Goal: Task Accomplishment & Management: Manage account settings

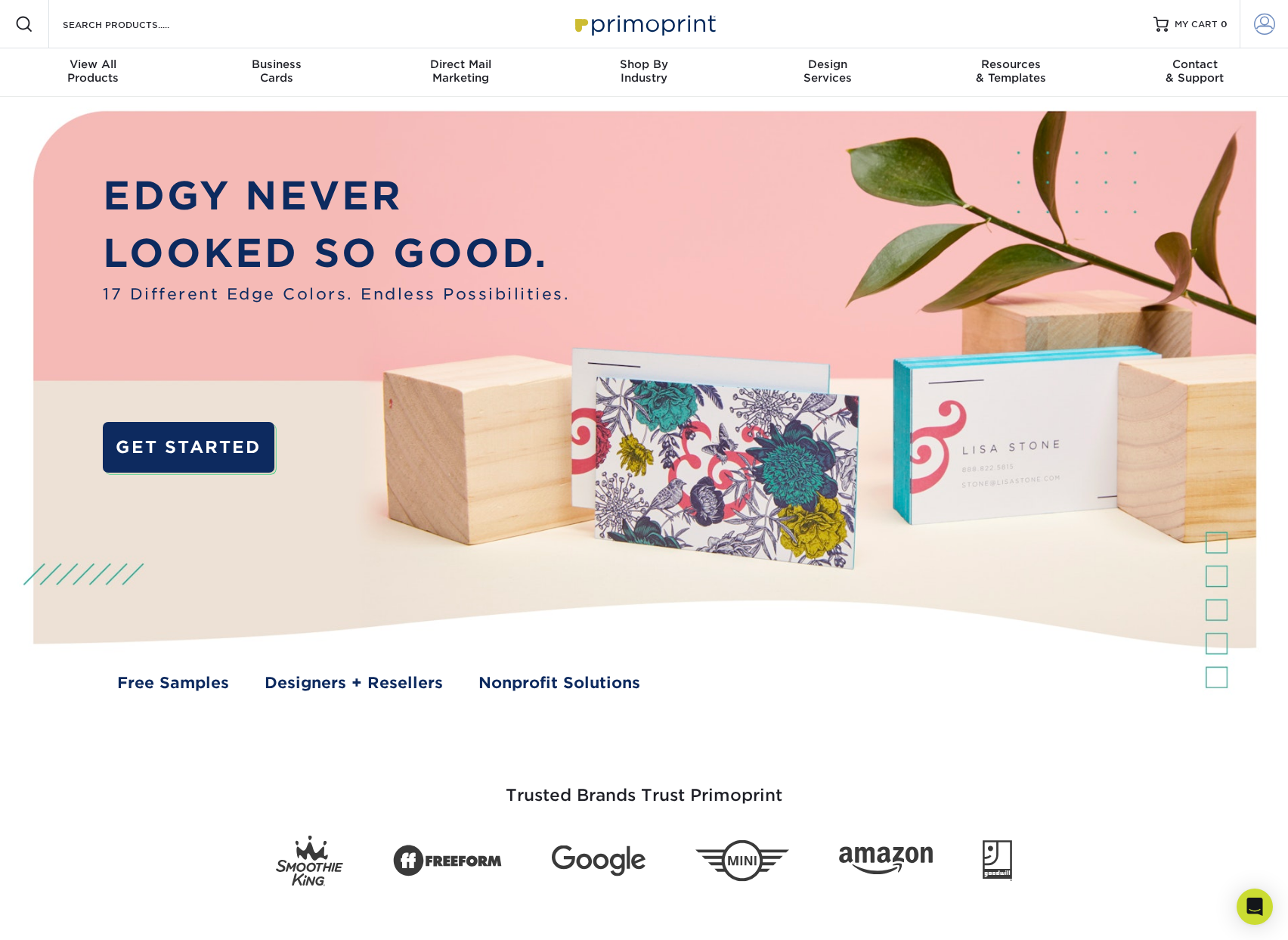
click at [1257, 21] on span at bounding box center [1264, 23] width 21 height 21
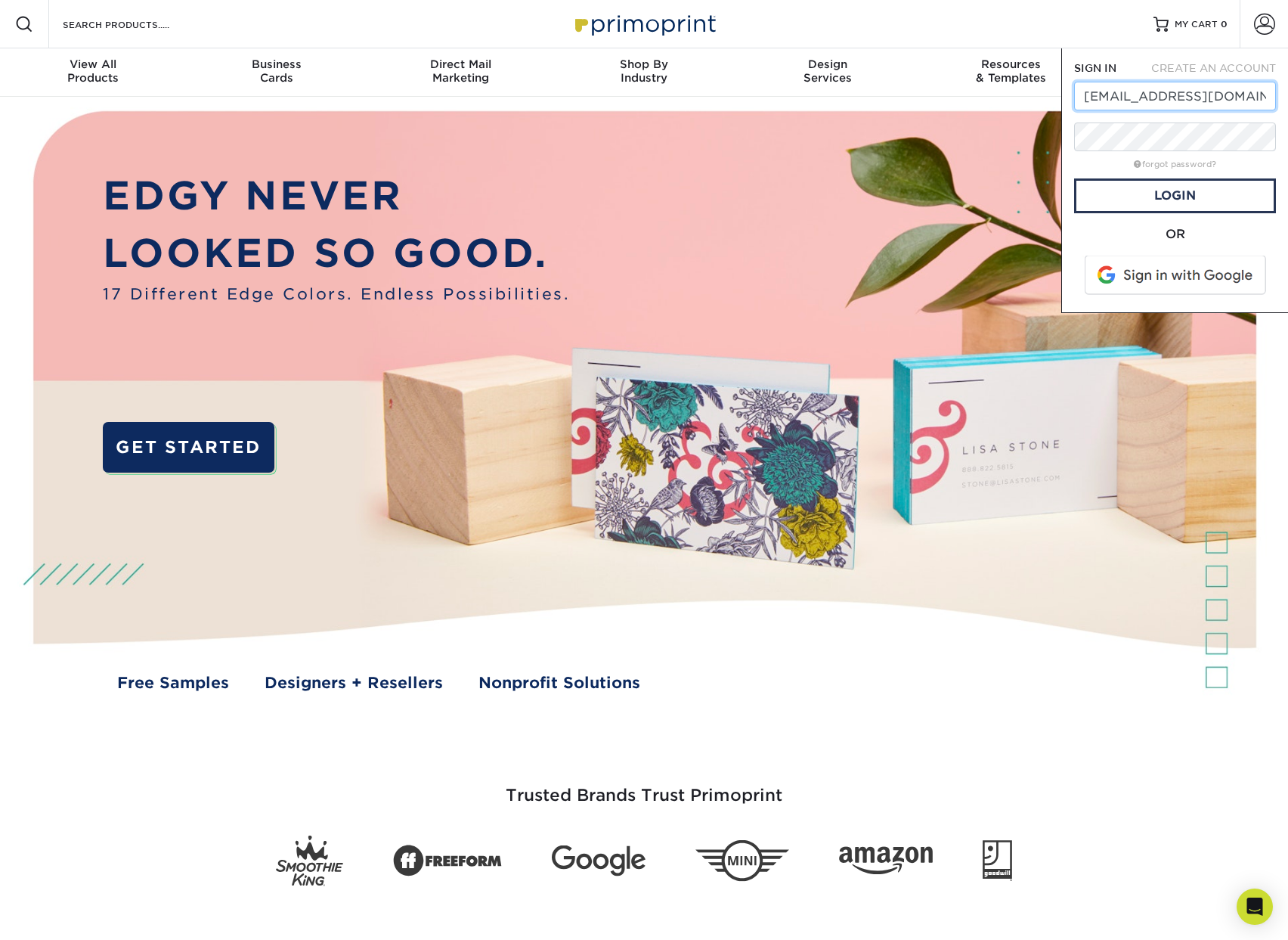
type input "[EMAIL_ADDRESS][DOMAIN_NAME]"
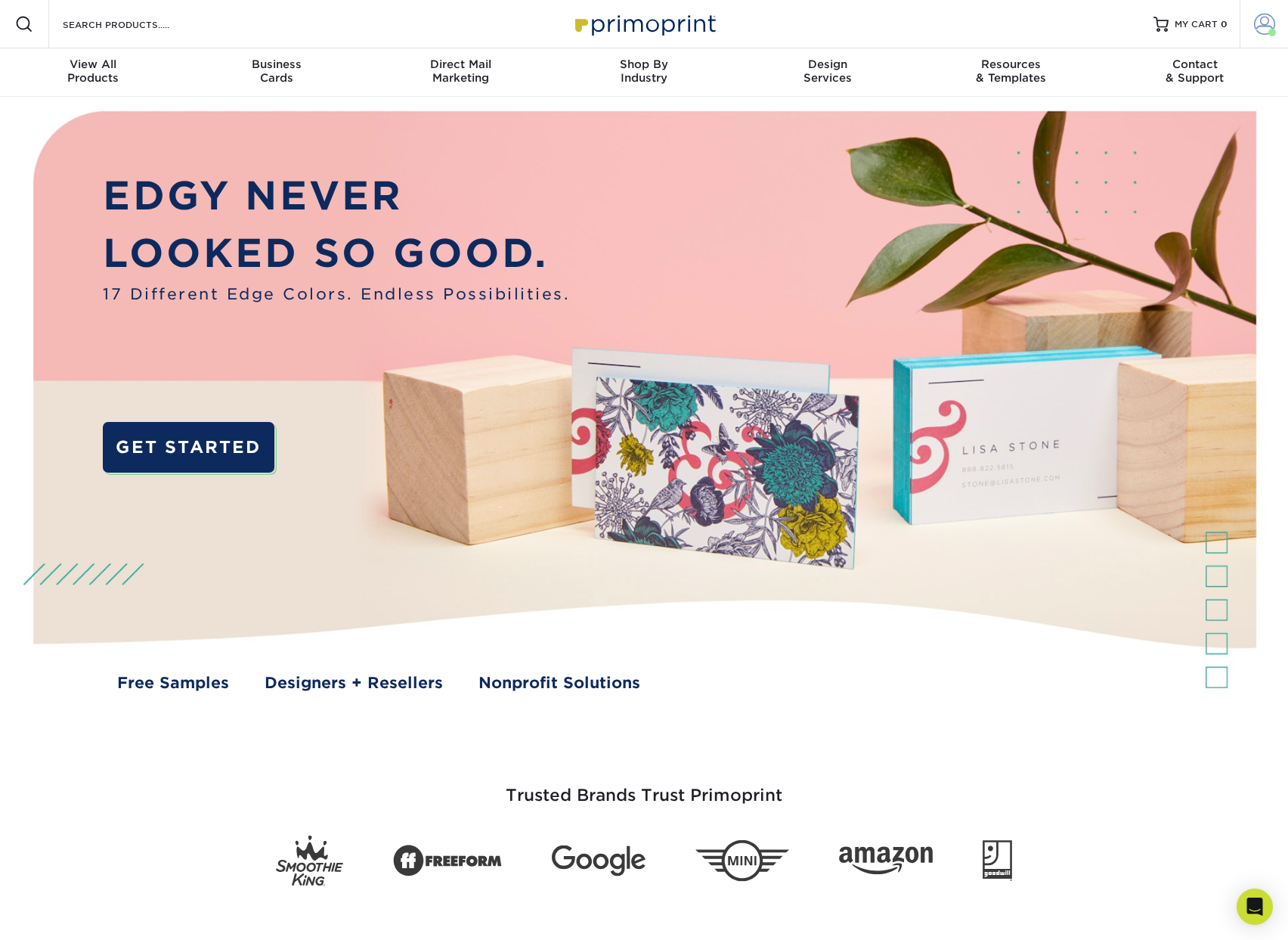
click at [1260, 30] on span at bounding box center [1264, 23] width 21 height 21
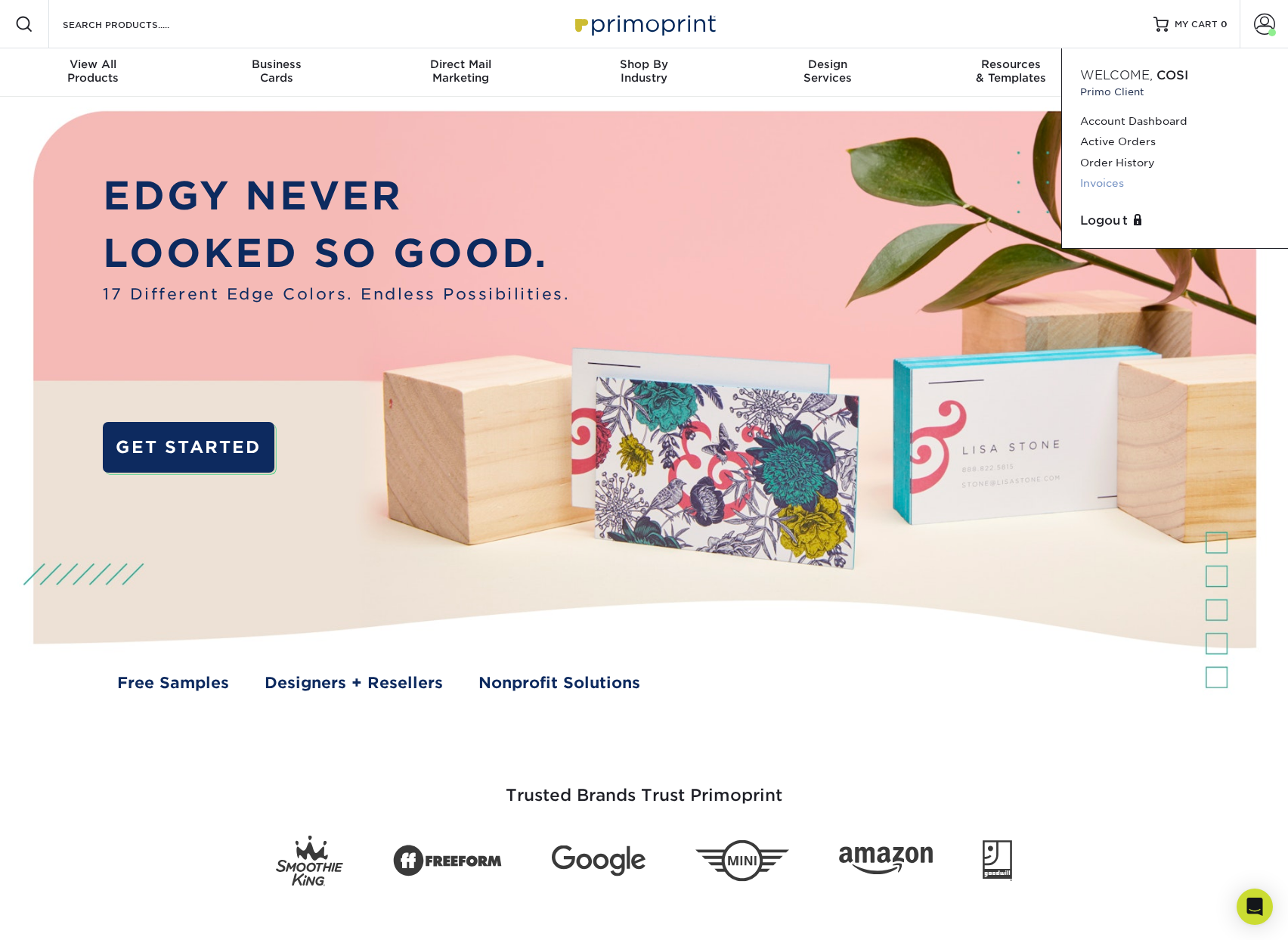
click at [1121, 181] on link "Invoices" at bounding box center [1176, 183] width 190 height 20
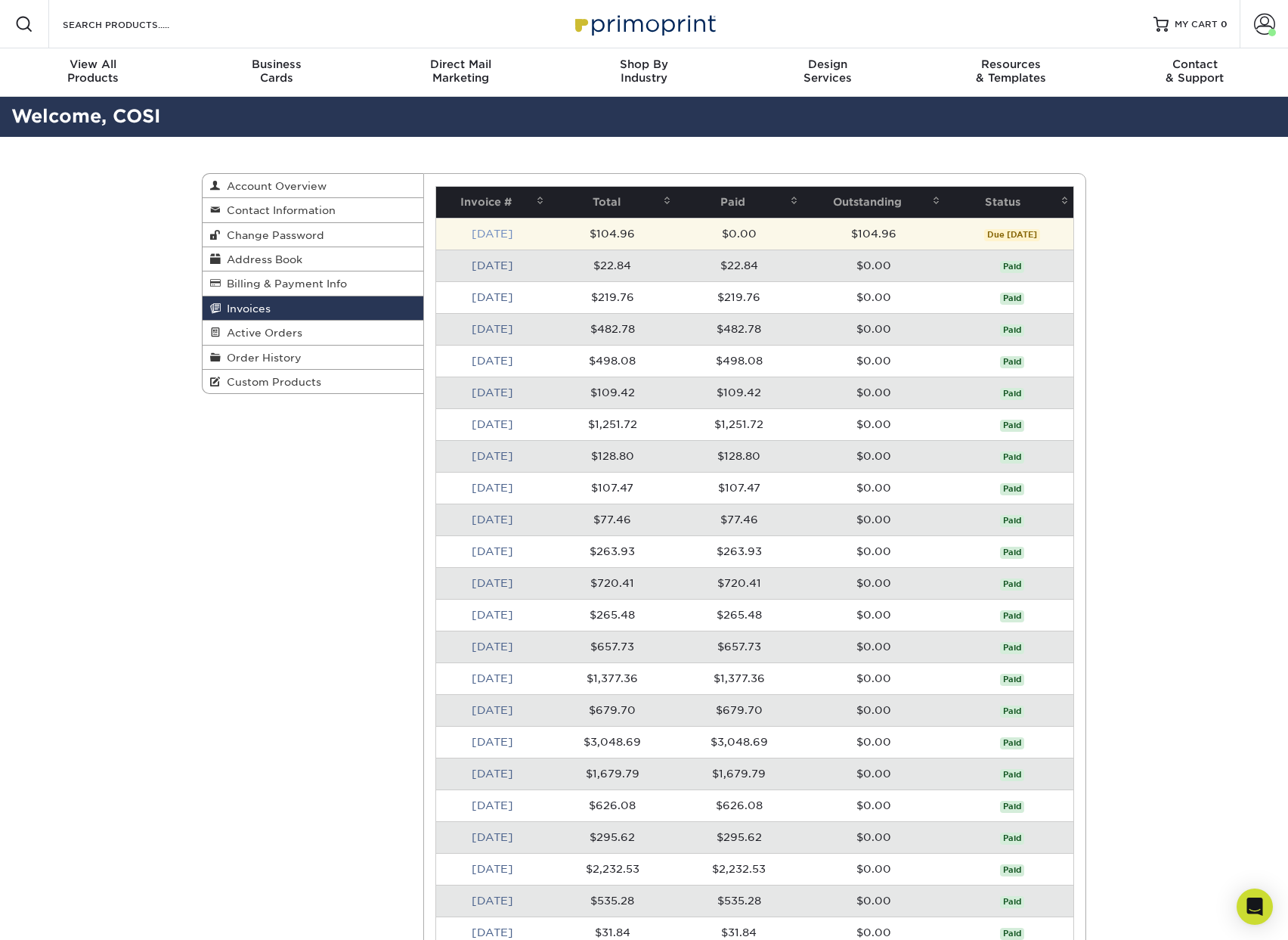
click at [497, 231] on link "[DATE]" at bounding box center [492, 233] width 42 height 12
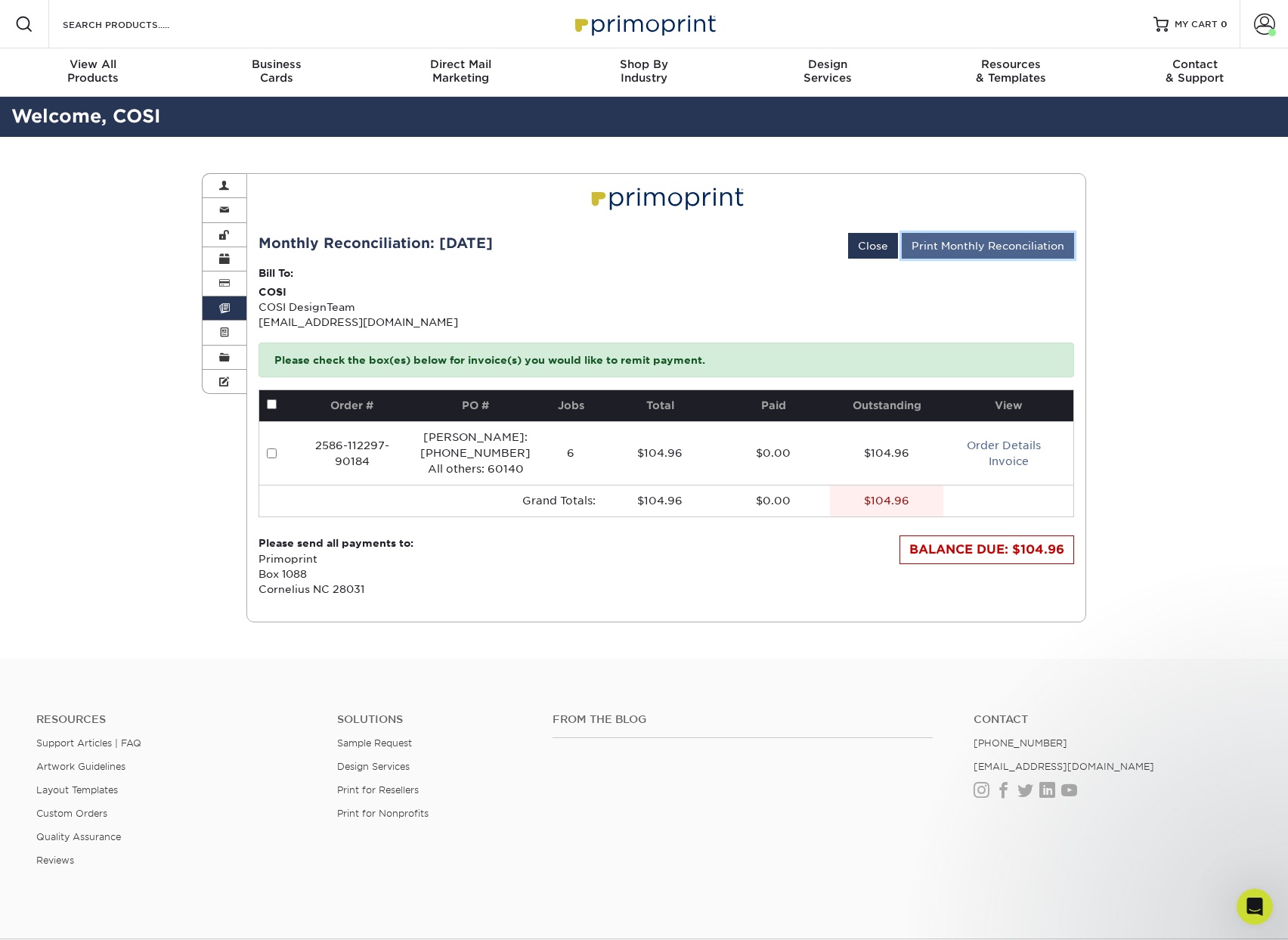
click at [985, 242] on link "Print Monthly Reconciliation" at bounding box center [987, 245] width 172 height 26
click at [969, 243] on link "Print Monthly Reconciliation" at bounding box center [987, 245] width 172 height 26
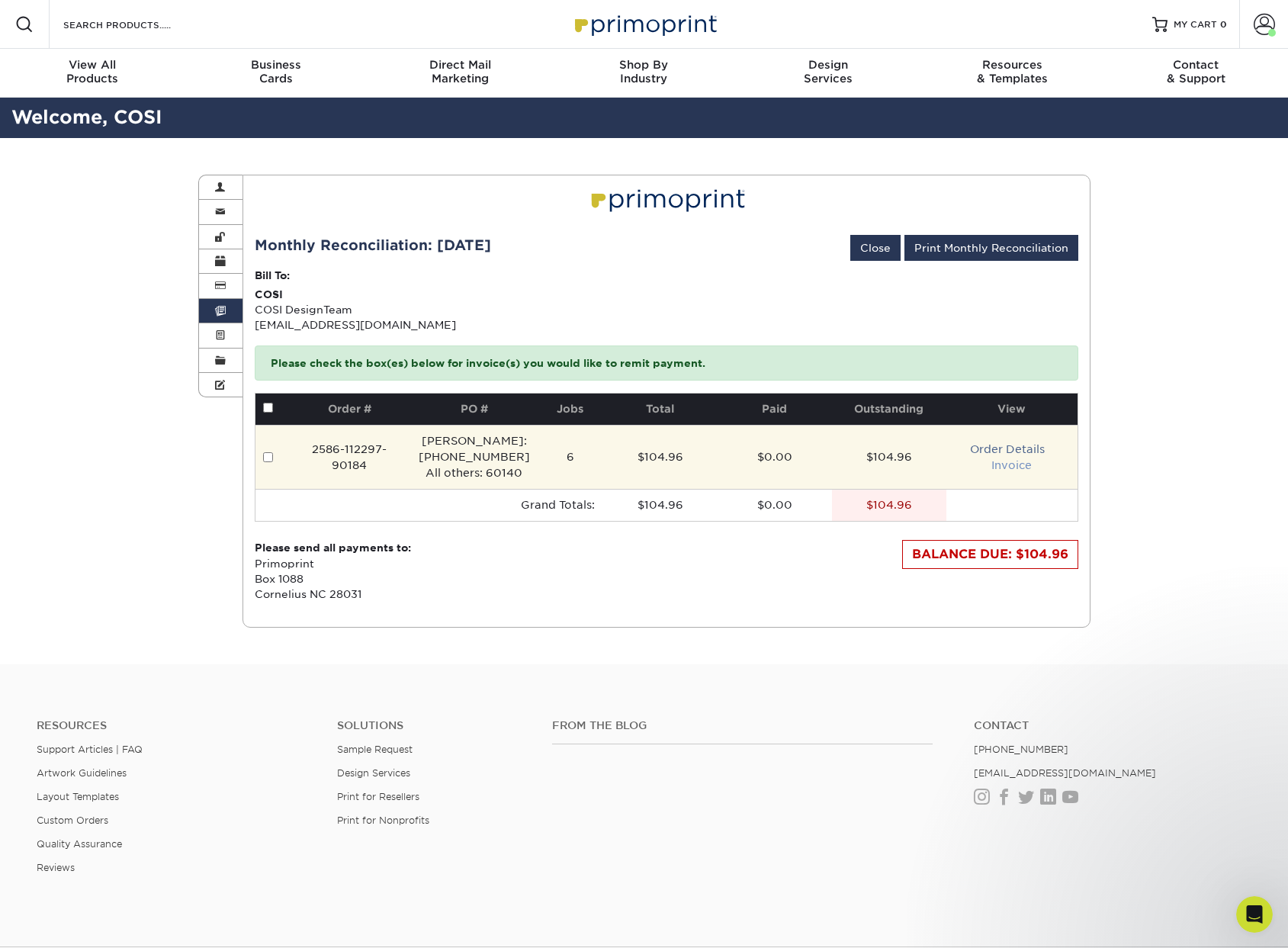
click at [1013, 465] on link "Invoice" at bounding box center [1012, 465] width 40 height 13
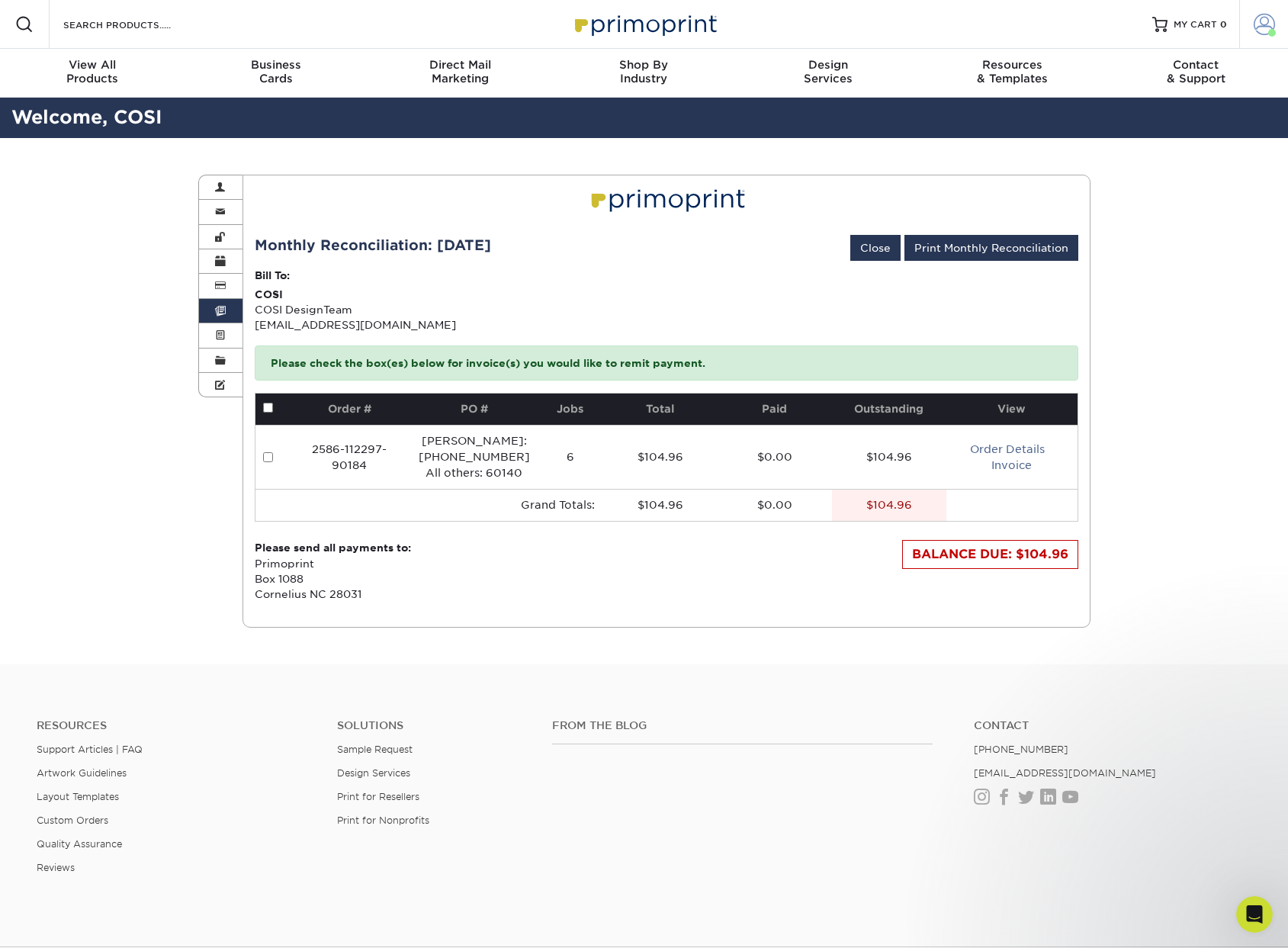
click at [1264, 24] on span at bounding box center [1264, 24] width 21 height 21
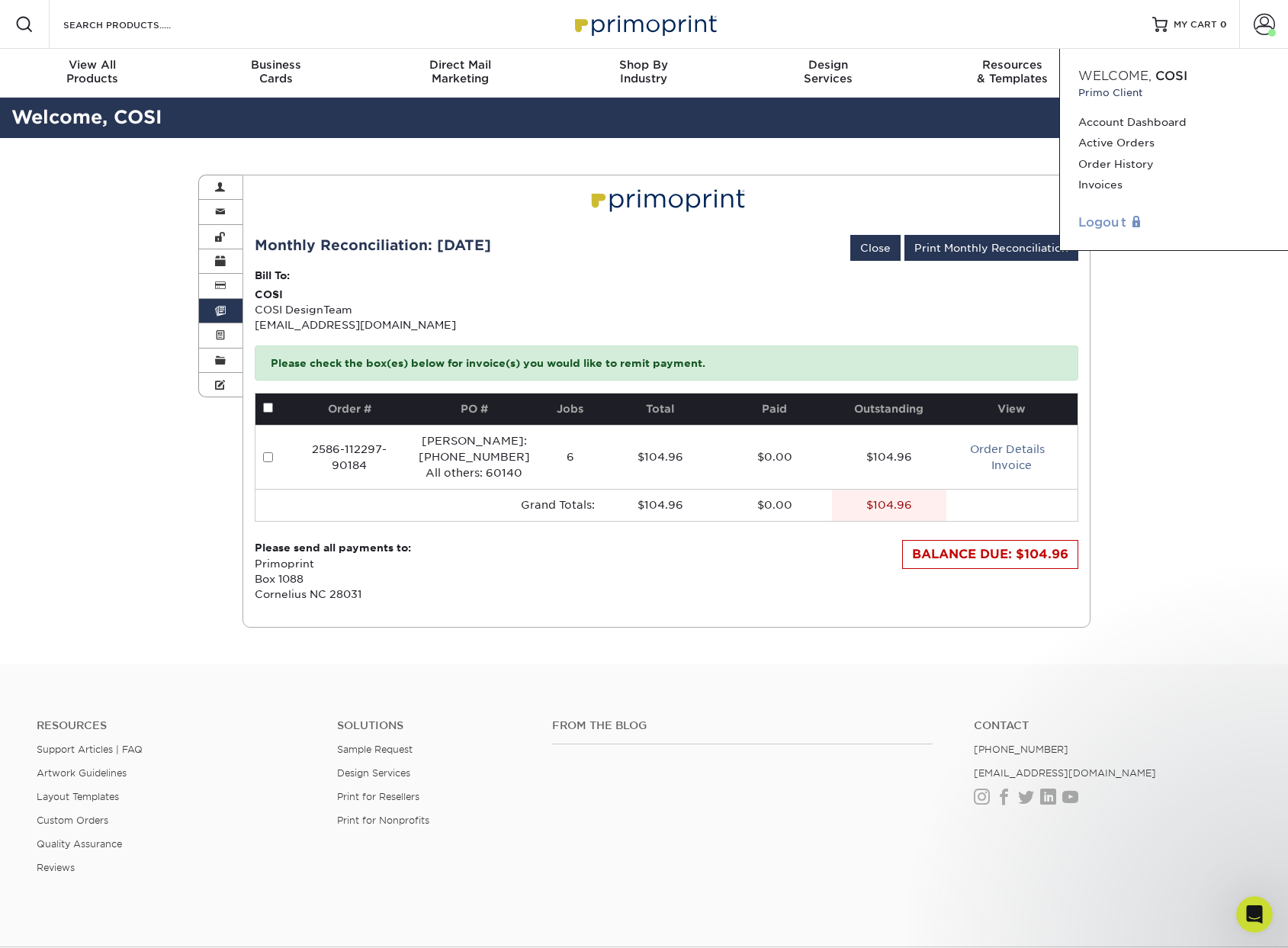
click at [1107, 226] on link "Logout" at bounding box center [1175, 223] width 192 height 18
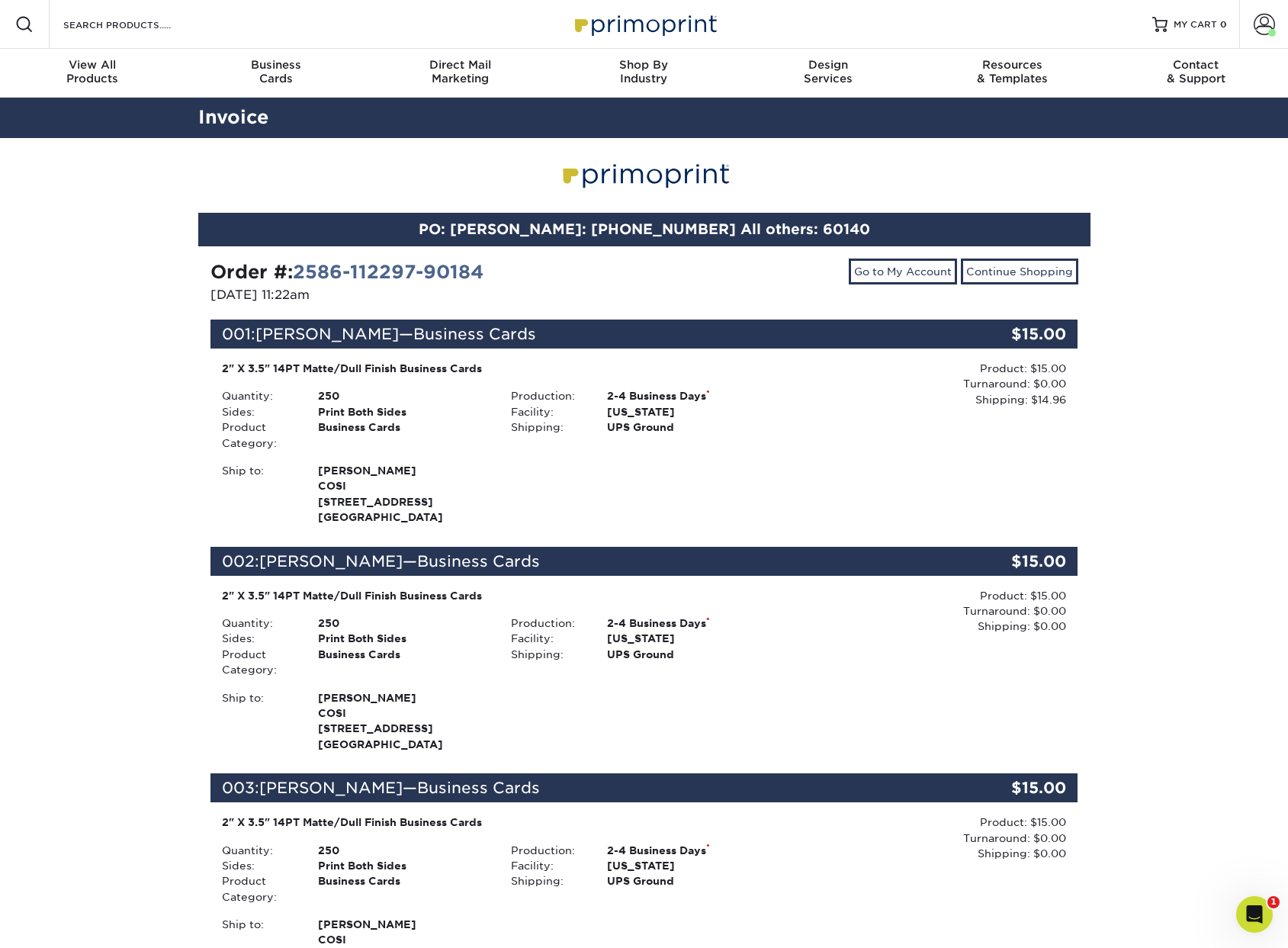
scroll to position [1567, 0]
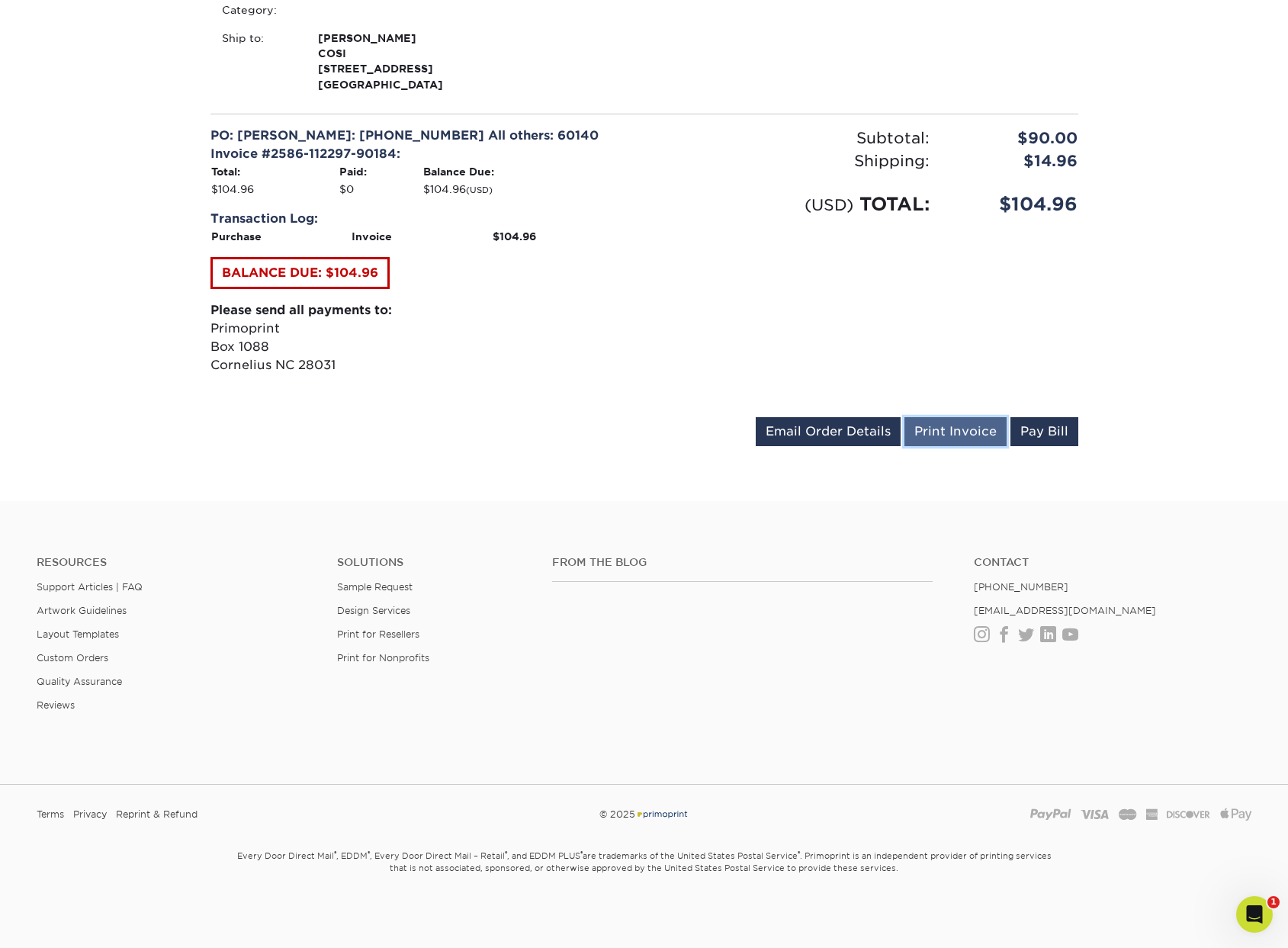
click at [963, 429] on link "Print Invoice" at bounding box center [956, 431] width 103 height 29
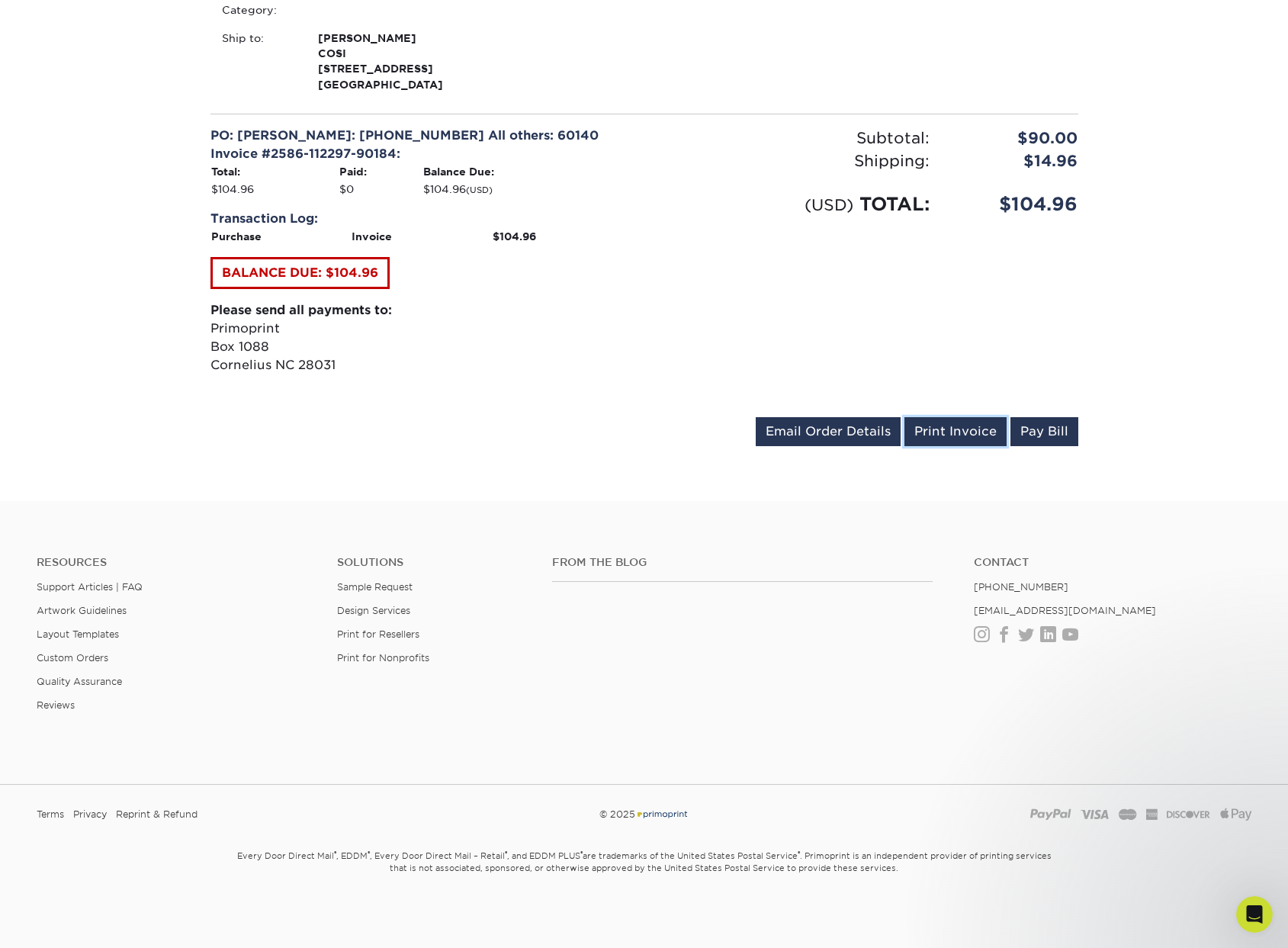
scroll to position [0, 0]
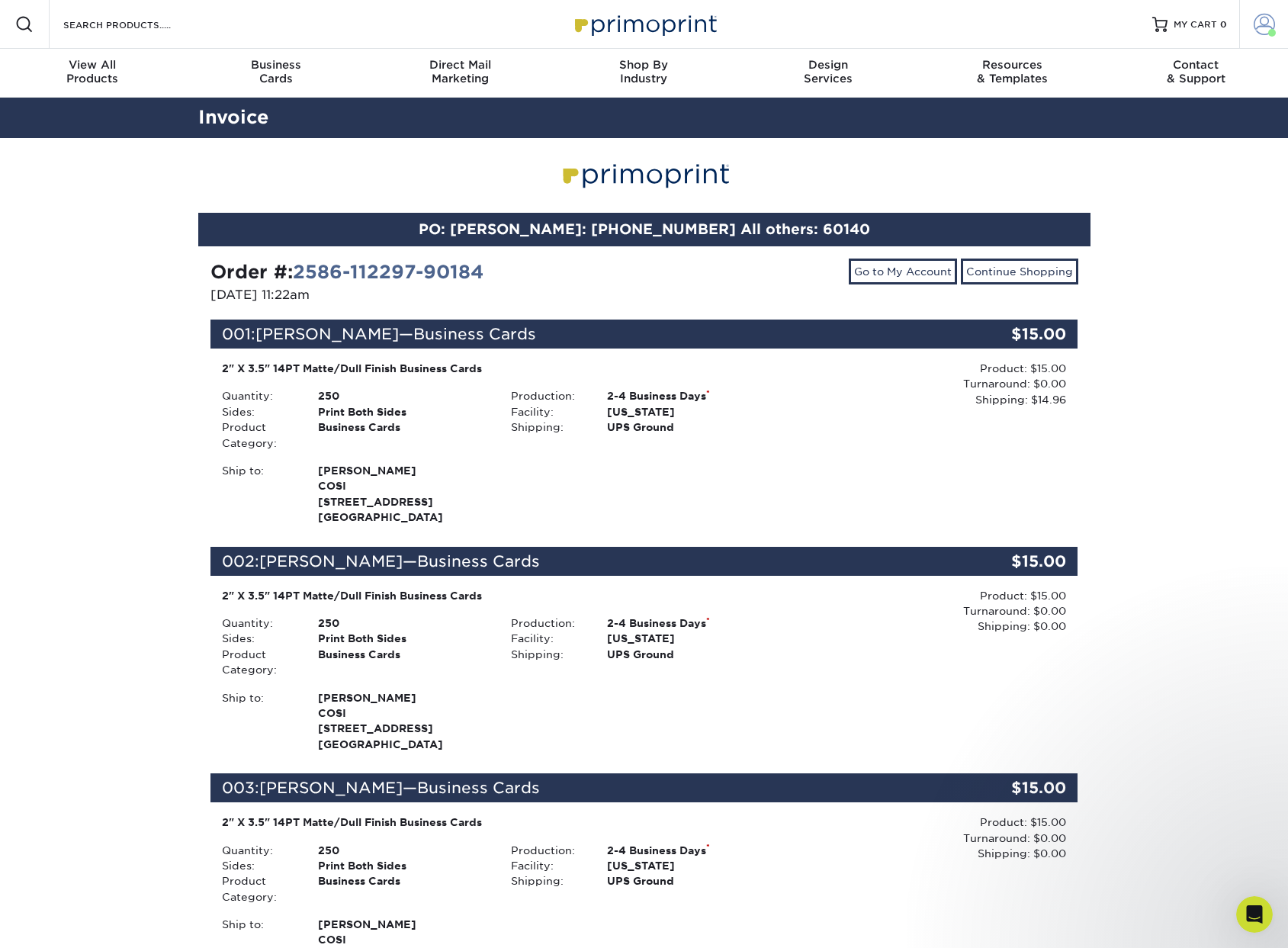
click at [1264, 24] on span at bounding box center [1264, 24] width 21 height 21
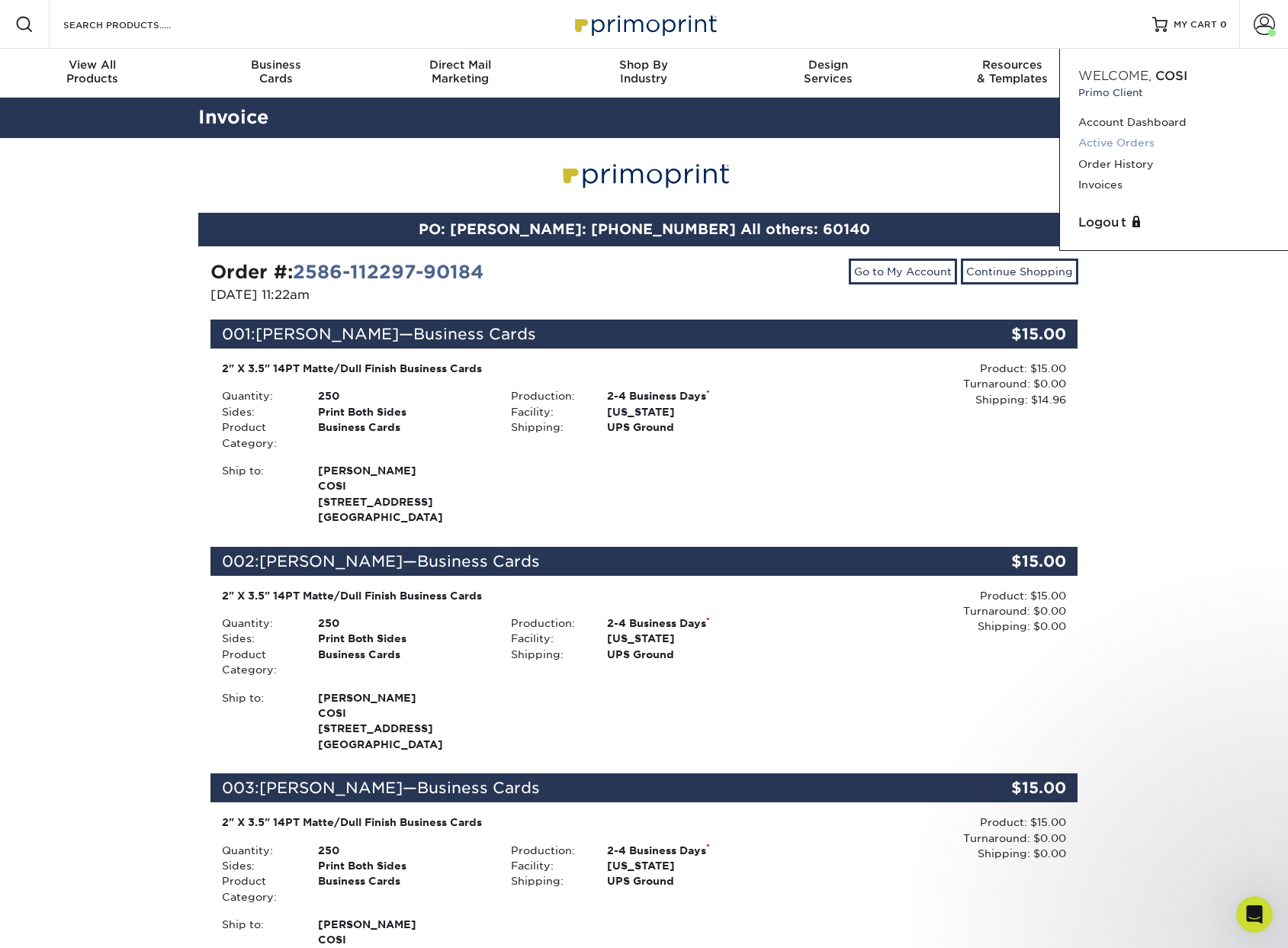
click at [1148, 139] on link "Active Orders" at bounding box center [1175, 143] width 192 height 20
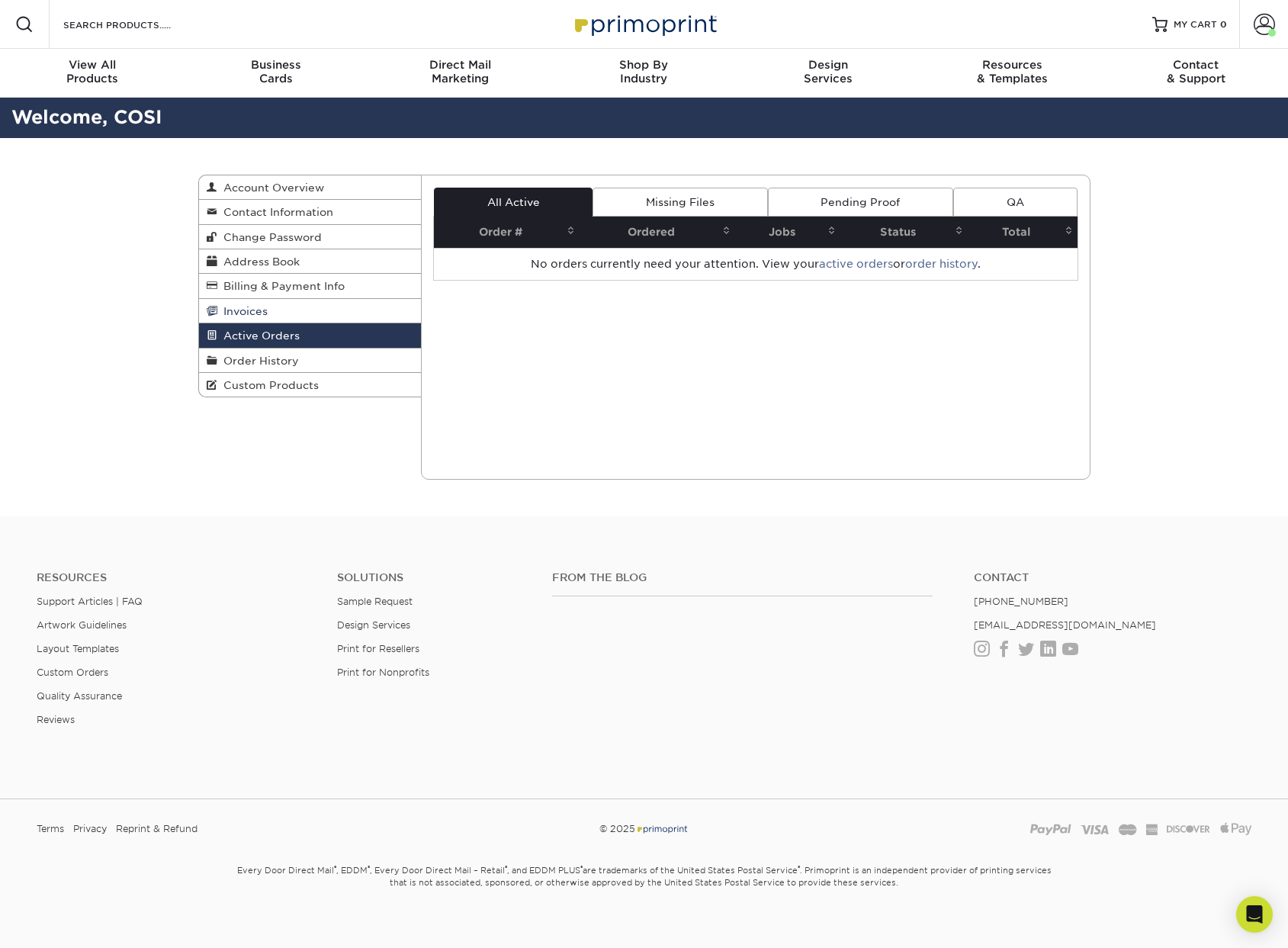
click at [257, 307] on span "Invoices" at bounding box center [243, 311] width 50 height 13
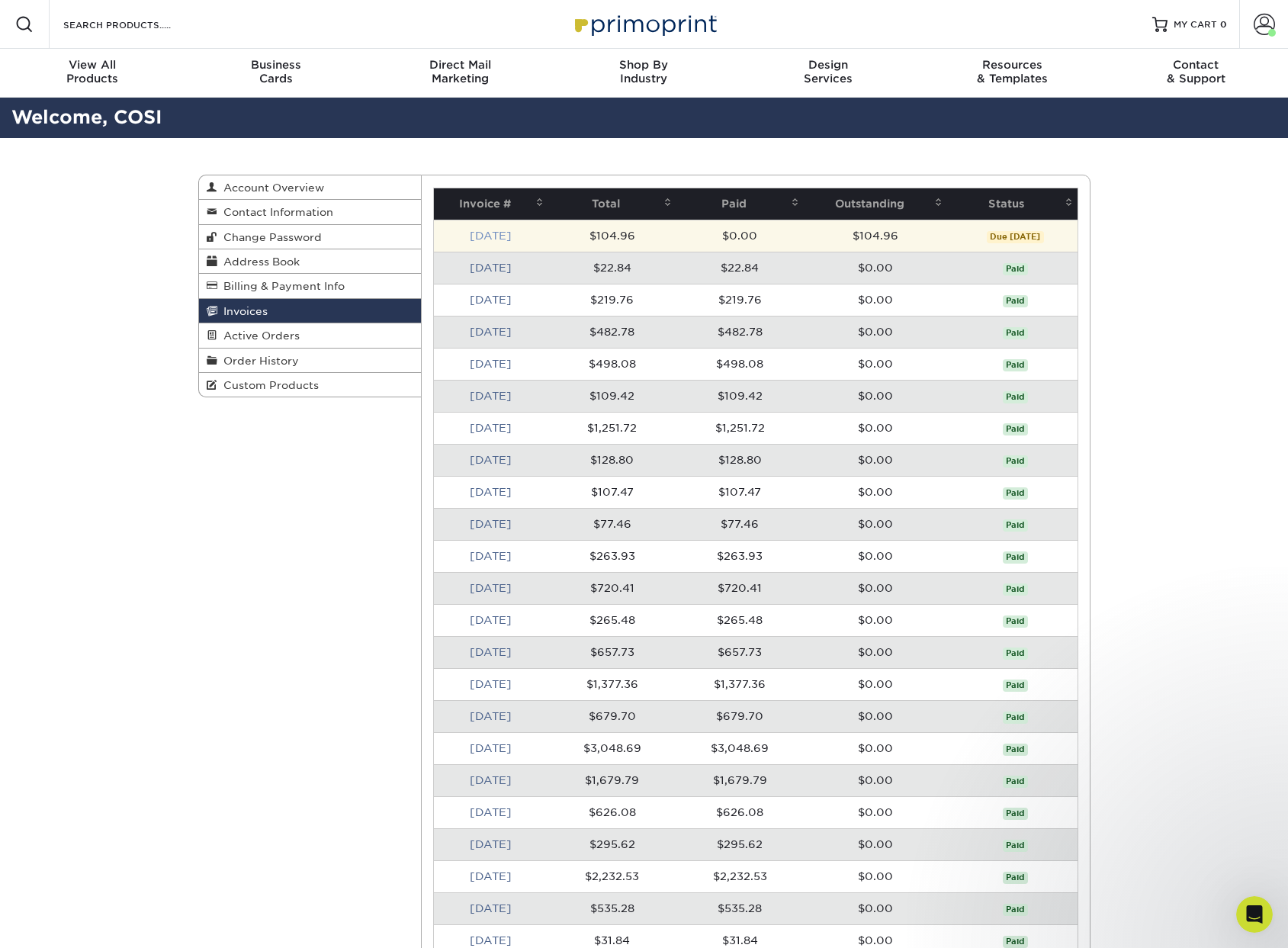
click at [506, 239] on link "Aug 2025" at bounding box center [491, 235] width 42 height 13
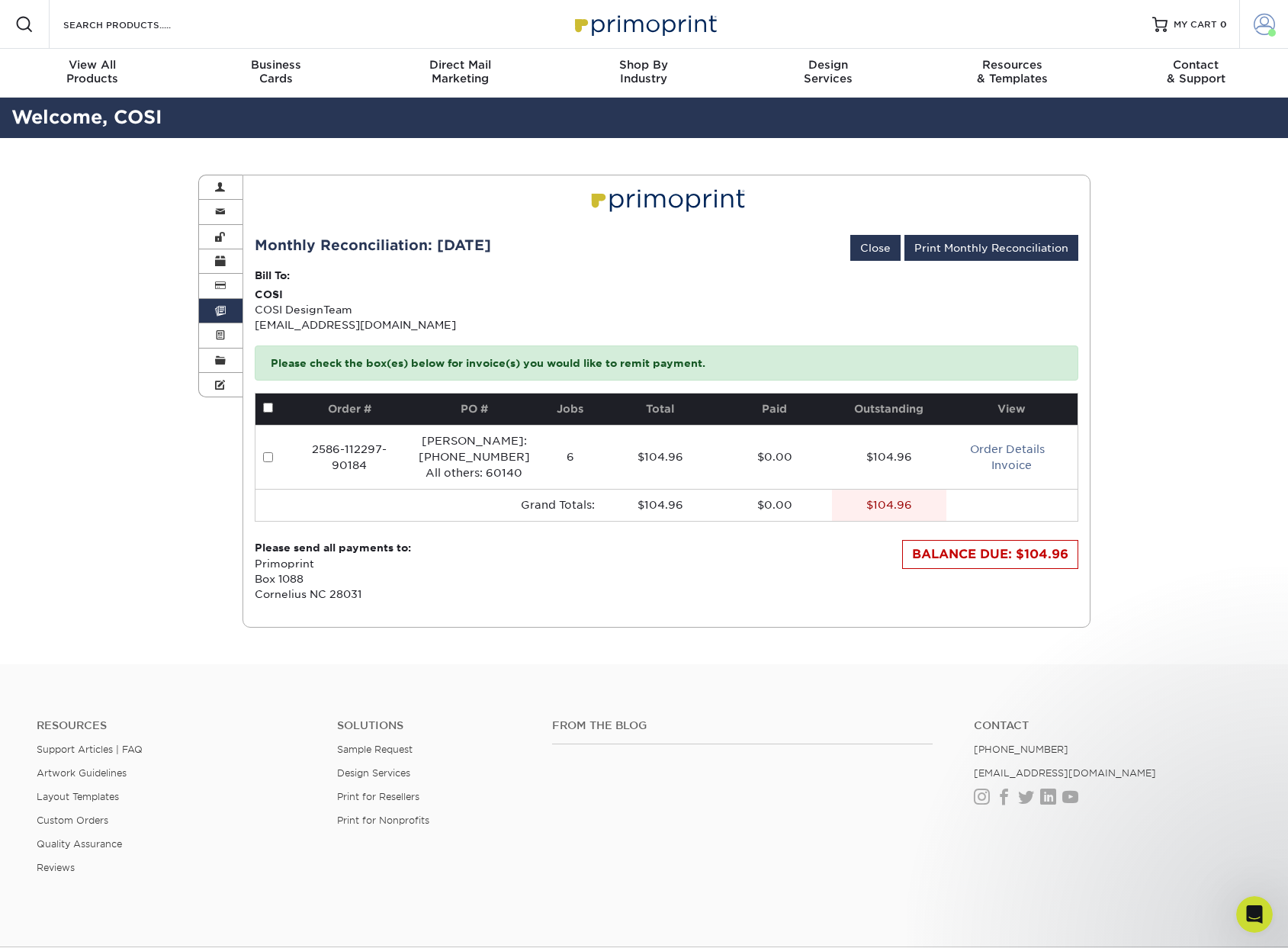
click at [1259, 22] on span at bounding box center [1264, 24] width 21 height 21
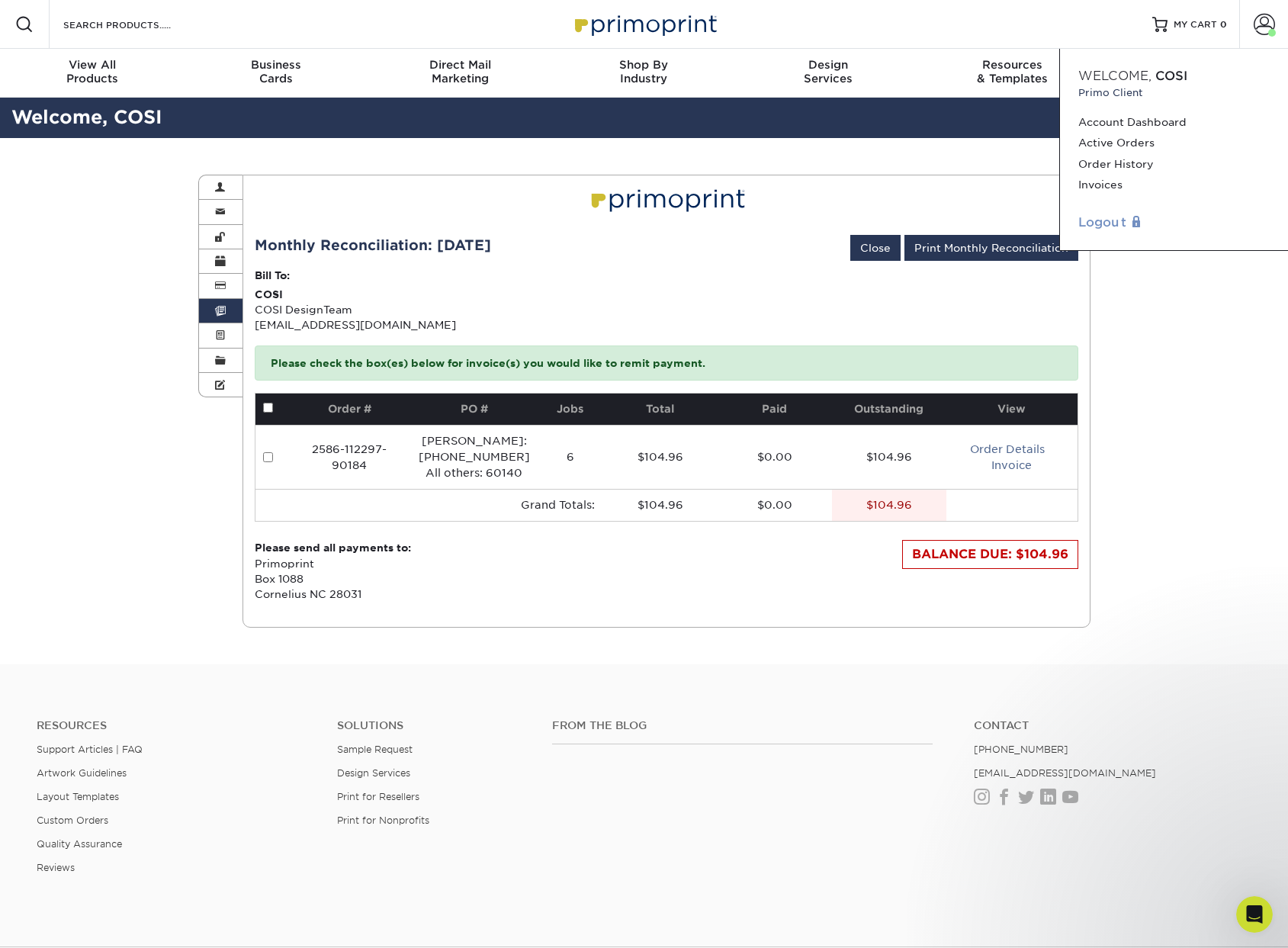
click at [1109, 229] on link "Logout" at bounding box center [1175, 223] width 192 height 18
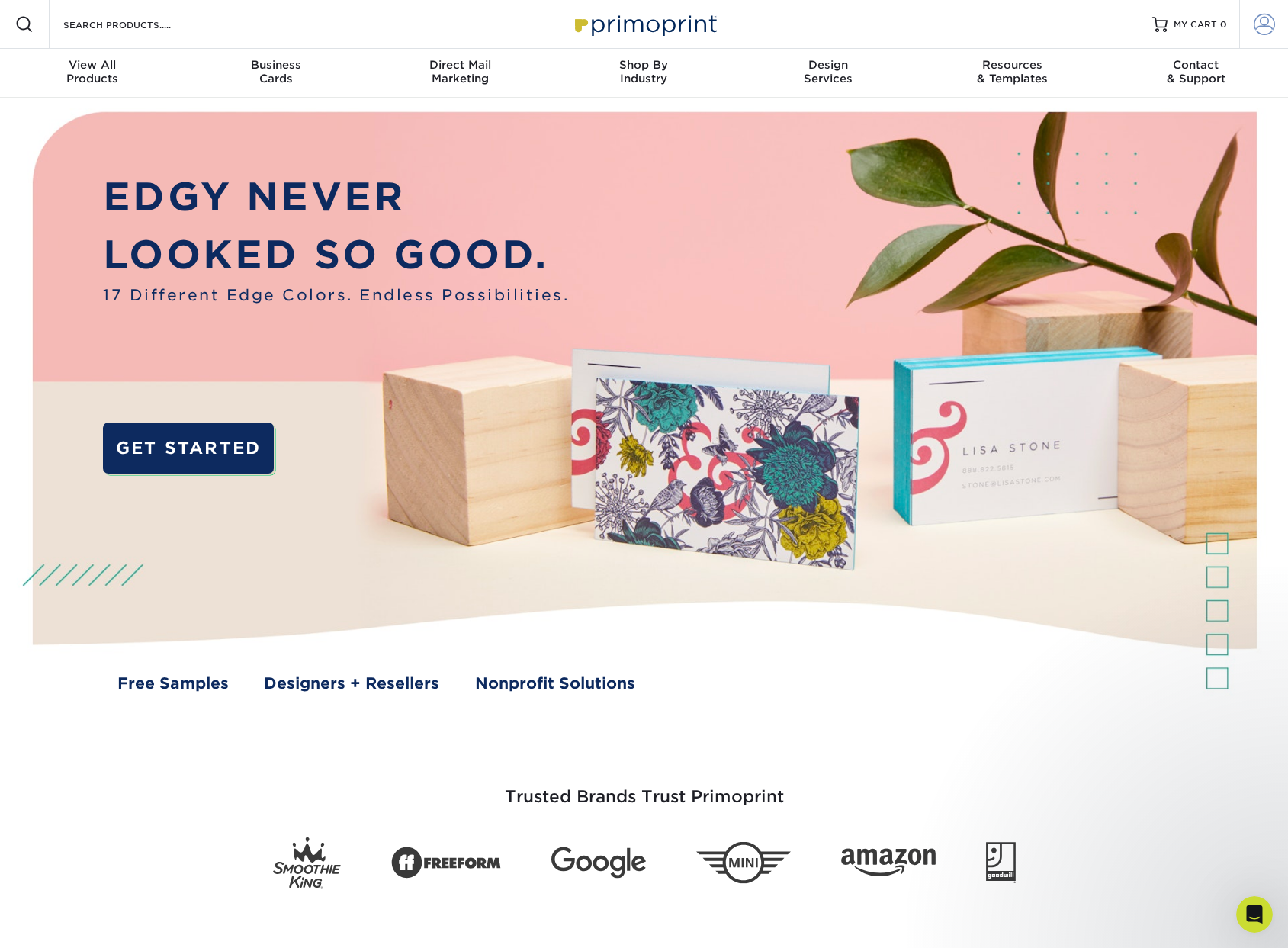
click at [1264, 26] on span at bounding box center [1264, 24] width 21 height 21
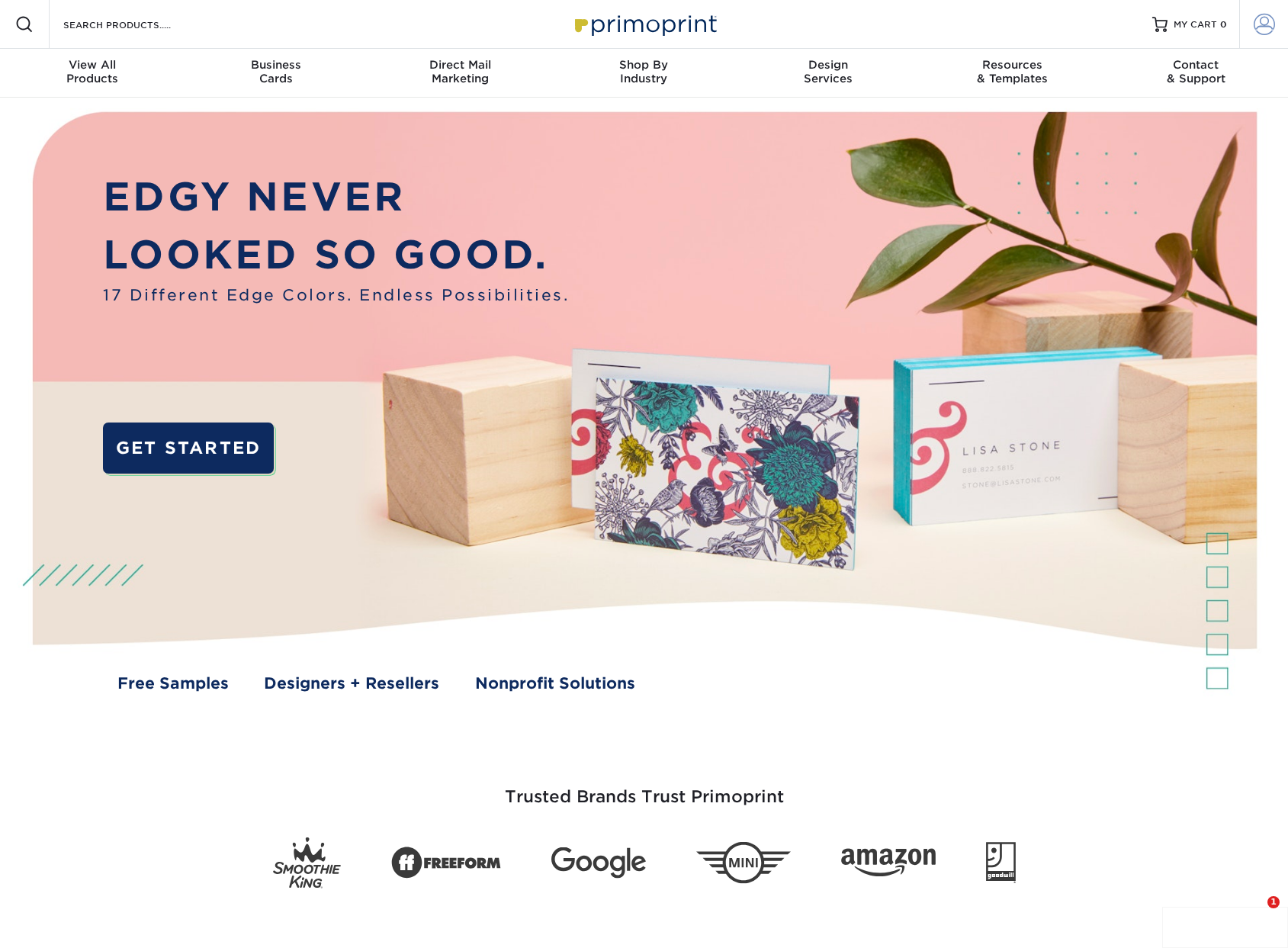
click at [1256, 24] on span at bounding box center [1264, 24] width 21 height 21
